Goal: Information Seeking & Learning: Check status

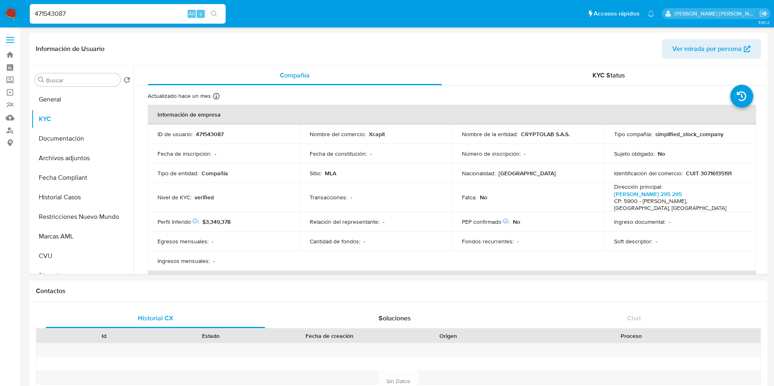
select select "10"
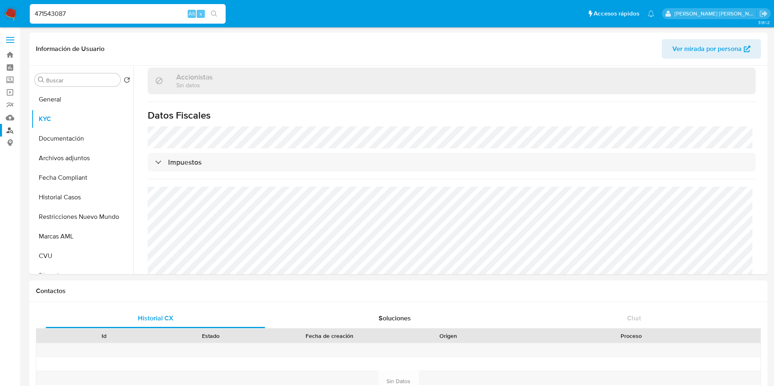
click at [7, 126] on link "Buscador de personas" at bounding box center [48, 130] width 97 height 13
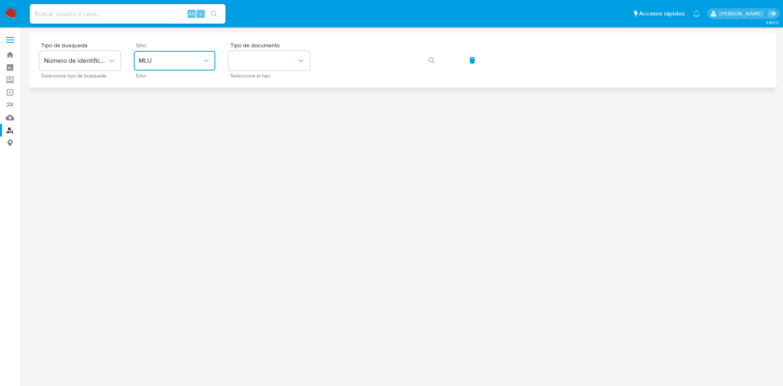
click at [157, 67] on button "MLU" at bounding box center [175, 61] width 82 height 20
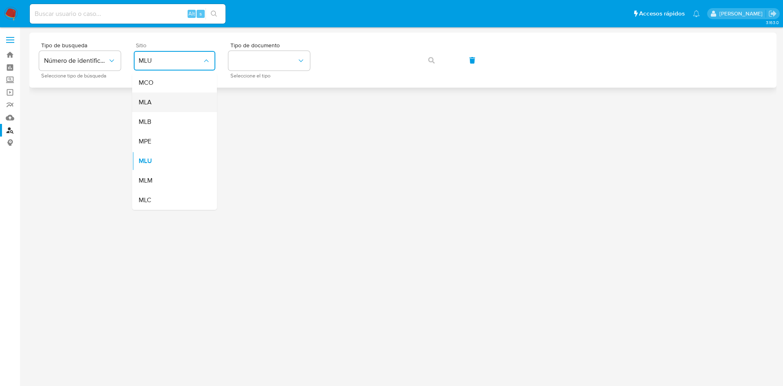
click at [160, 103] on div "MLA" at bounding box center [172, 103] width 67 height 20
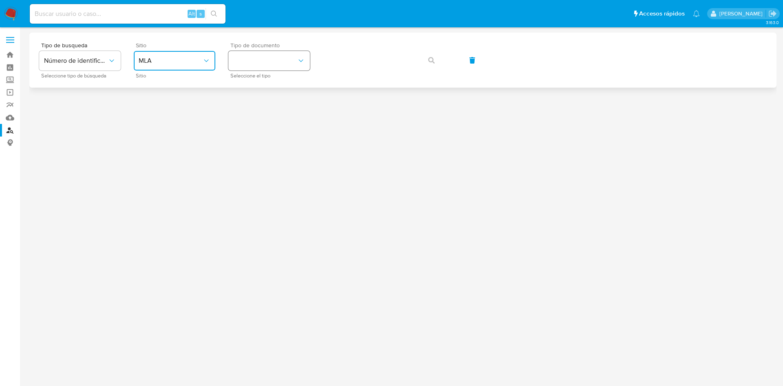
click at [257, 62] on button "identificationType" at bounding box center [269, 61] width 82 height 20
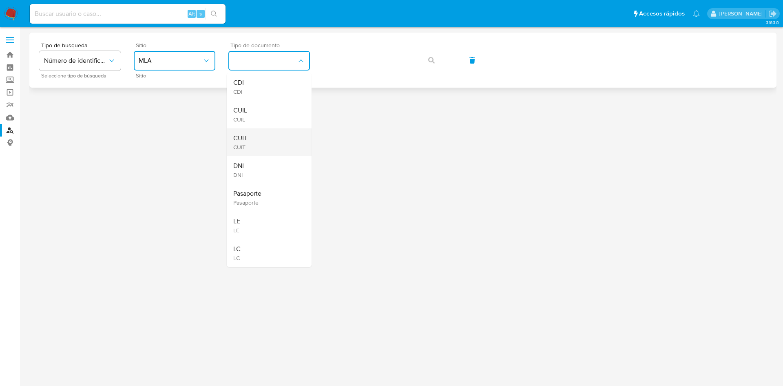
click at [255, 135] on div "CUIT CUIT" at bounding box center [266, 143] width 67 height 28
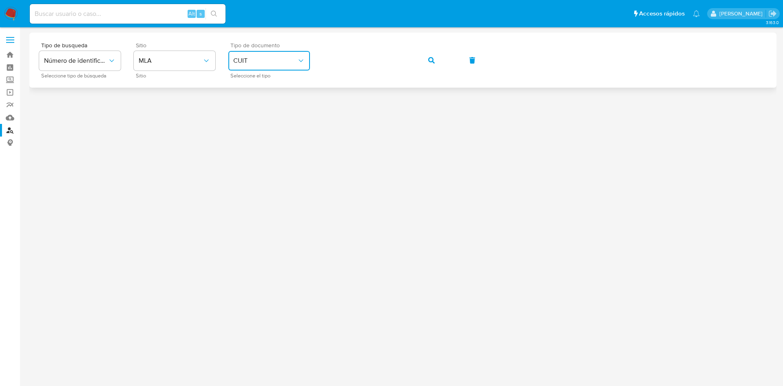
click at [432, 65] on span "button" at bounding box center [431, 60] width 7 height 18
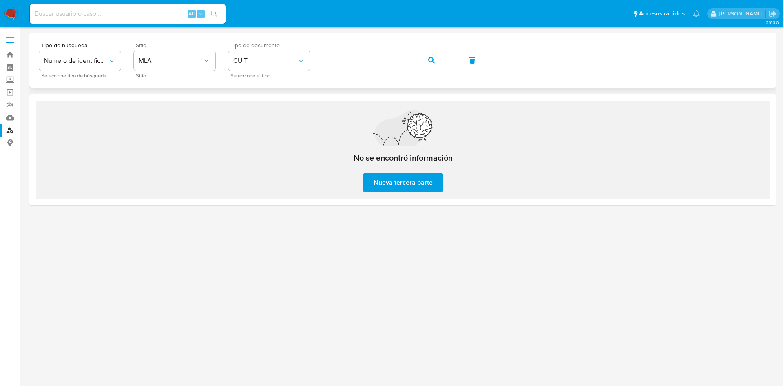
click at [425, 59] on button "button" at bounding box center [432, 61] width 28 height 20
click at [131, 54] on div "Tipo de busqueda Número de identificación Seleccione tipo de búsqueda Sitio MLA…" at bounding box center [403, 59] width 728 height 35
click at [56, 17] on input at bounding box center [128, 14] width 196 height 11
paste input "249997649"
type input "249997649"
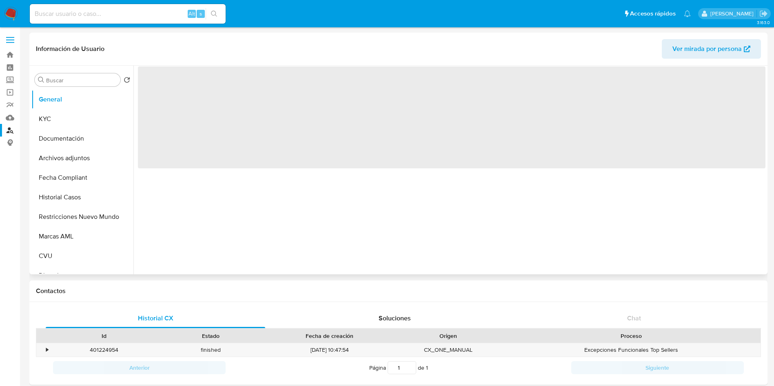
select select "10"
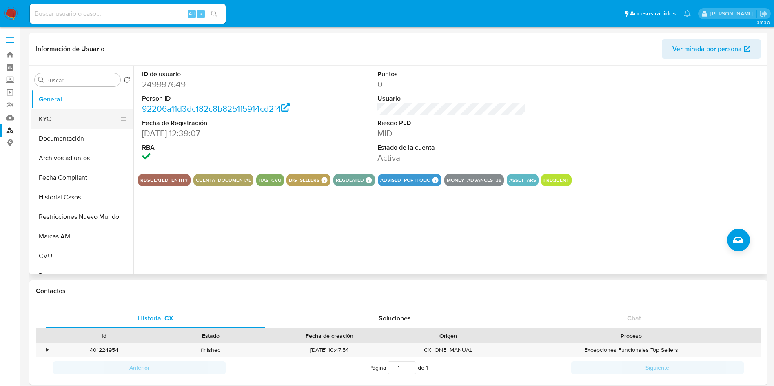
click at [75, 116] on button "KYC" at bounding box center [78, 119] width 95 height 20
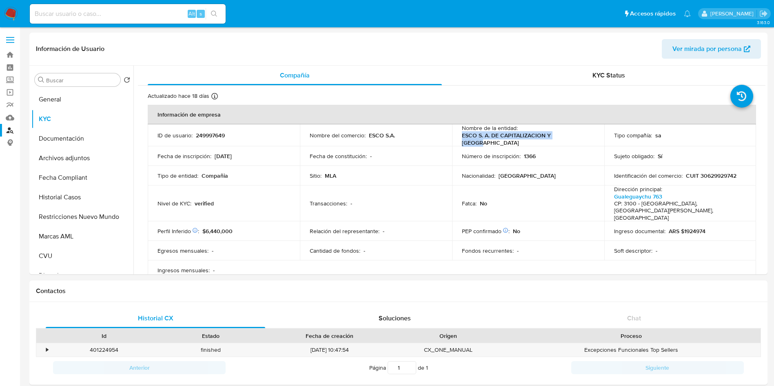
drag, startPoint x: 575, startPoint y: 139, endPoint x: 452, endPoint y: 138, distance: 123.2
click at [452, 138] on td "Nombre de la entidad : ESCO S. A. DE CAPITALIZACION Y AHORRO" at bounding box center [528, 135] width 152 height 22
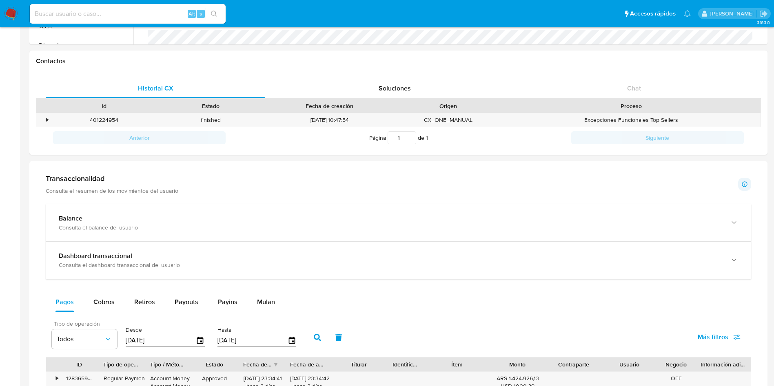
scroll to position [306, 0]
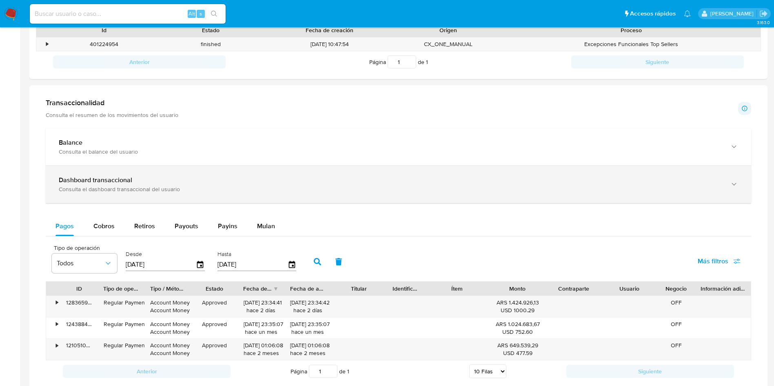
click at [94, 187] on div "Consulta el dashboard transaccional del usuario" at bounding box center [390, 189] width 663 height 7
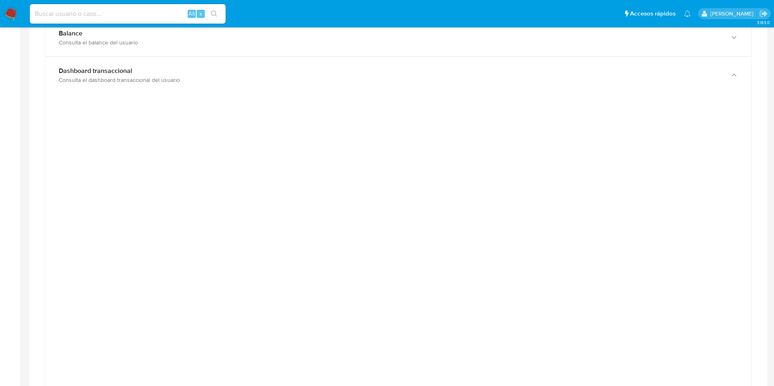
scroll to position [490, 0]
